Goal: Transaction & Acquisition: Purchase product/service

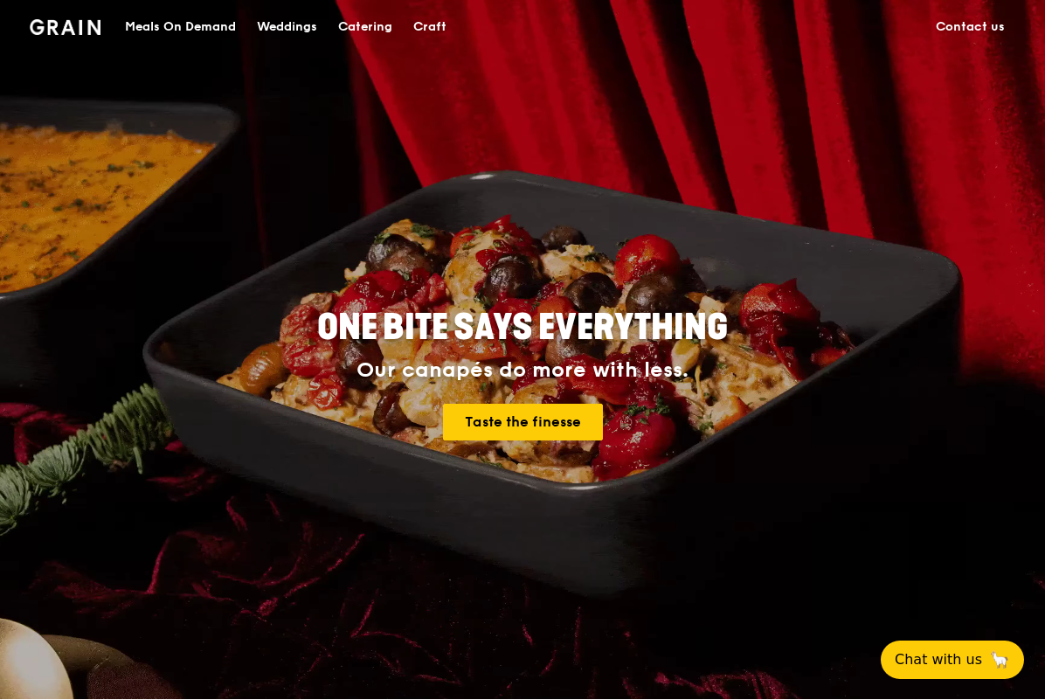
click at [230, 30] on div "Meals On Demand" at bounding box center [180, 27] width 111 height 52
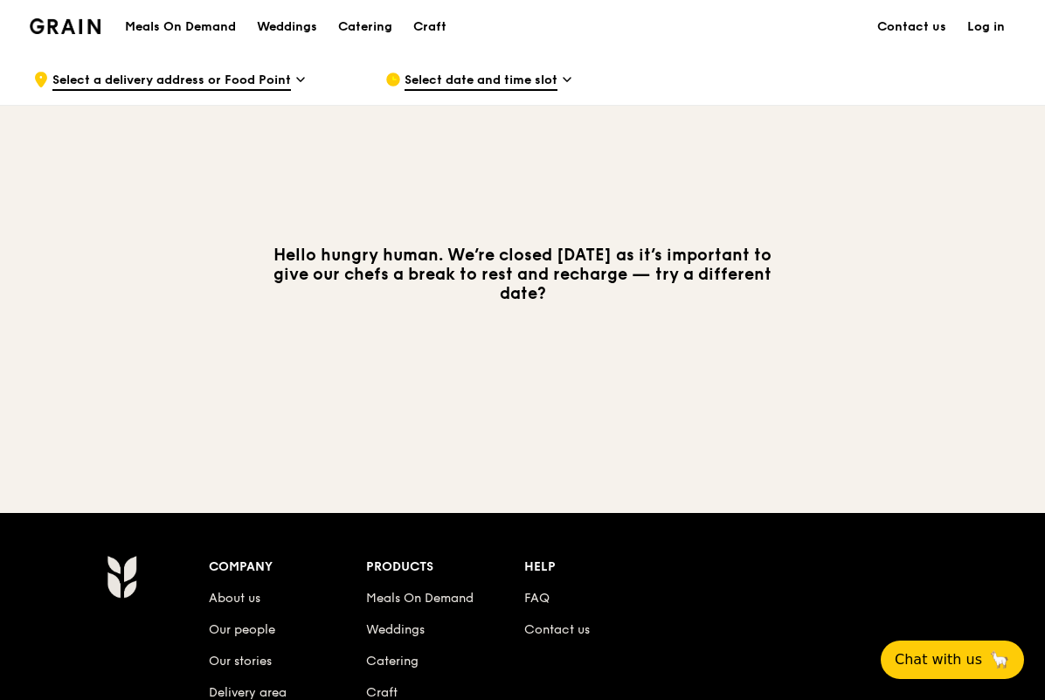
click at [504, 93] on div "Select date and time slot" at bounding box center [547, 79] width 324 height 52
click at [287, 85] on span "Select a delivery address or Food Point" at bounding box center [171, 81] width 239 height 19
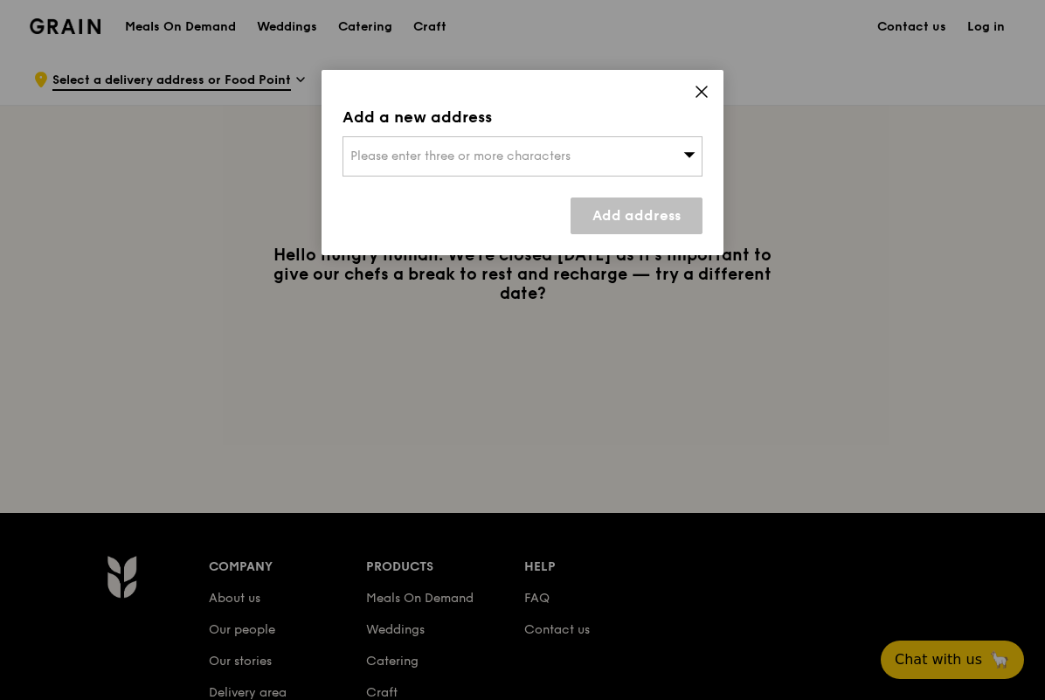
click at [695, 88] on icon at bounding box center [702, 92] width 16 height 16
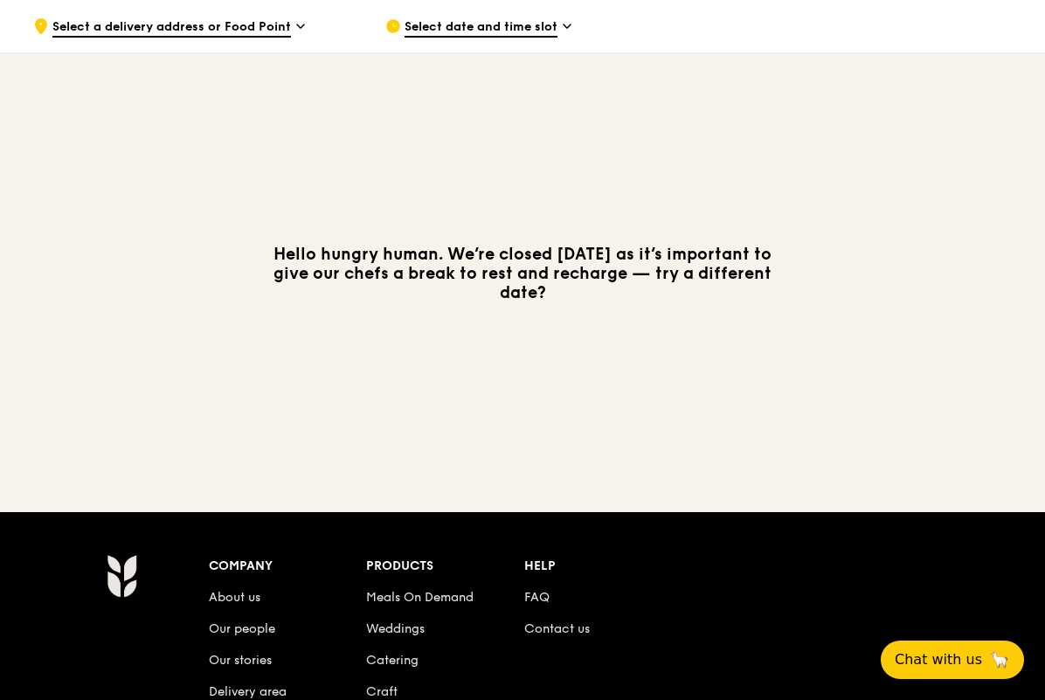
scroll to position [175, 0]
